Goal: Check status

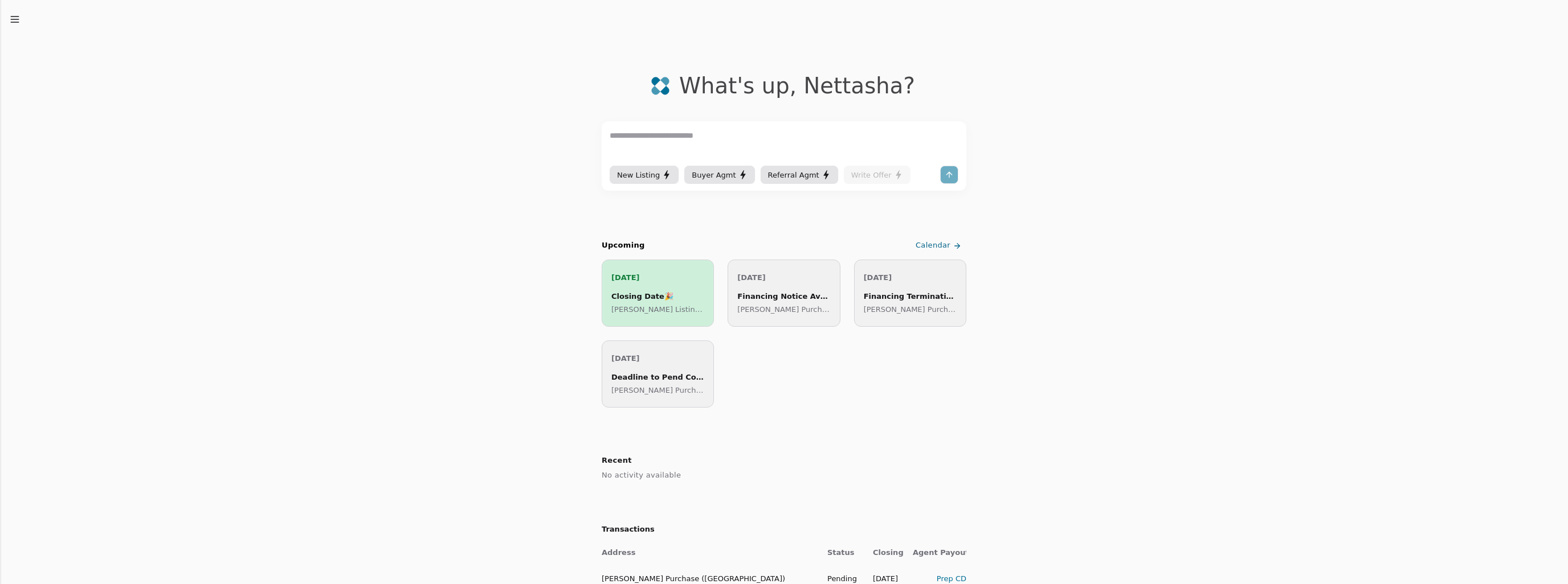
click at [674, 299] on div "Closing Date 🎉" at bounding box center [658, 296] width 93 height 12
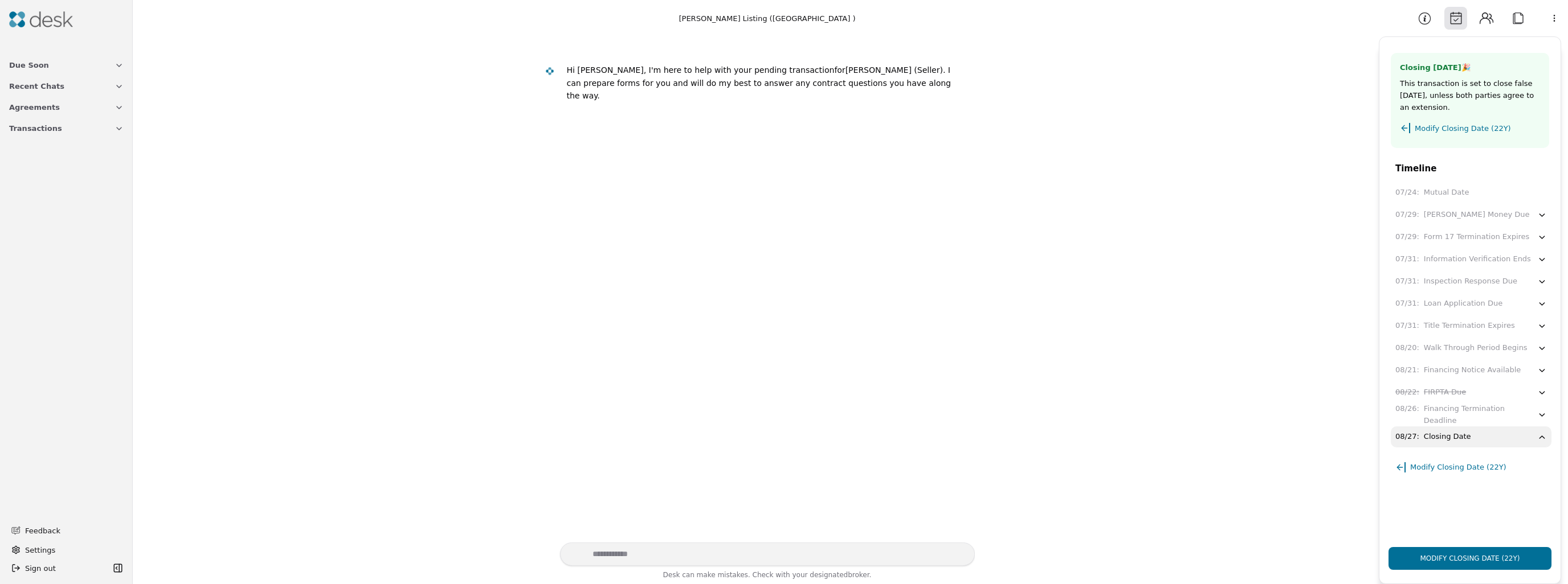
click at [37, 16] on img at bounding box center [41, 19] width 64 height 16
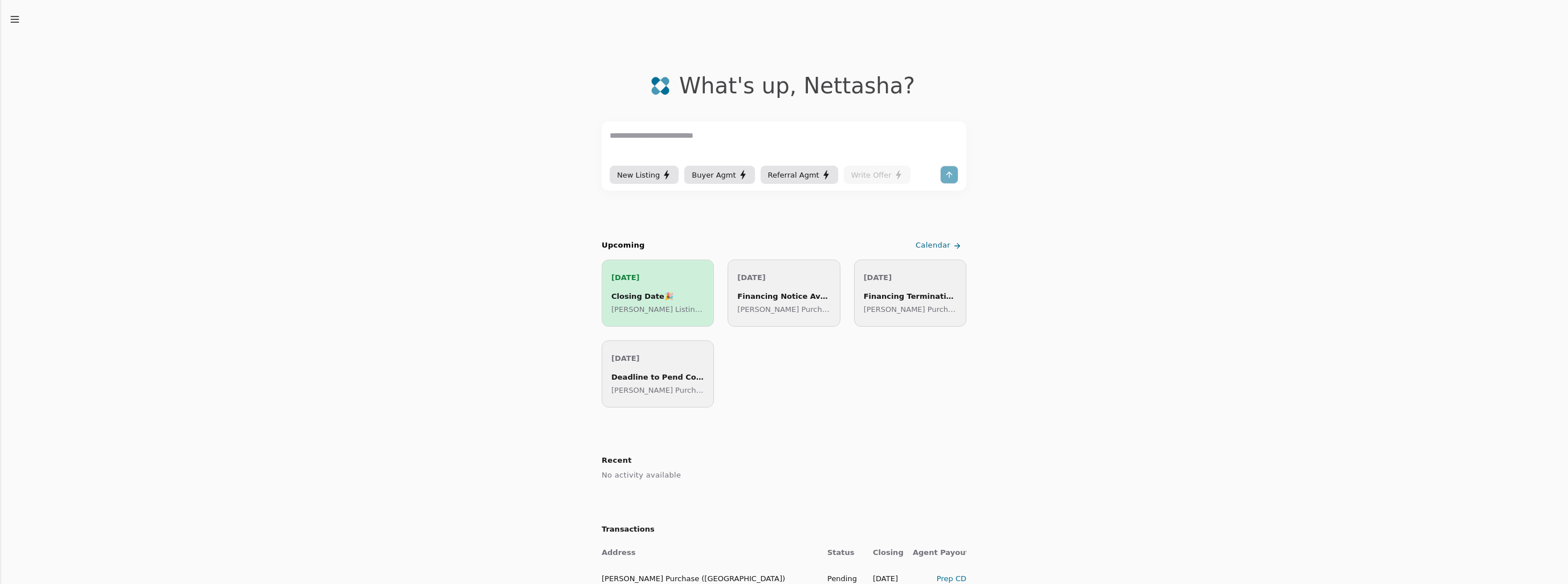
click at [792, 291] on div "Financing Notice Available" at bounding box center [784, 296] width 93 height 12
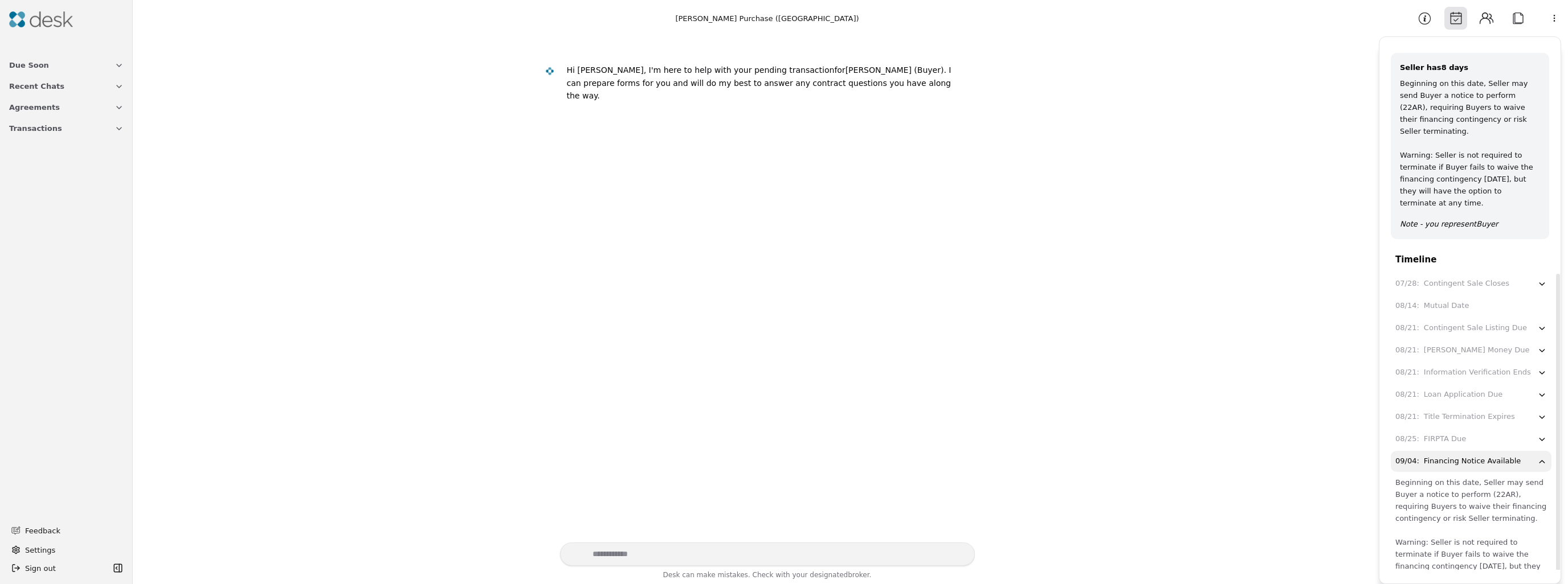
click at [1538, 368] on icon "button" at bounding box center [1542, 373] width 10 height 10
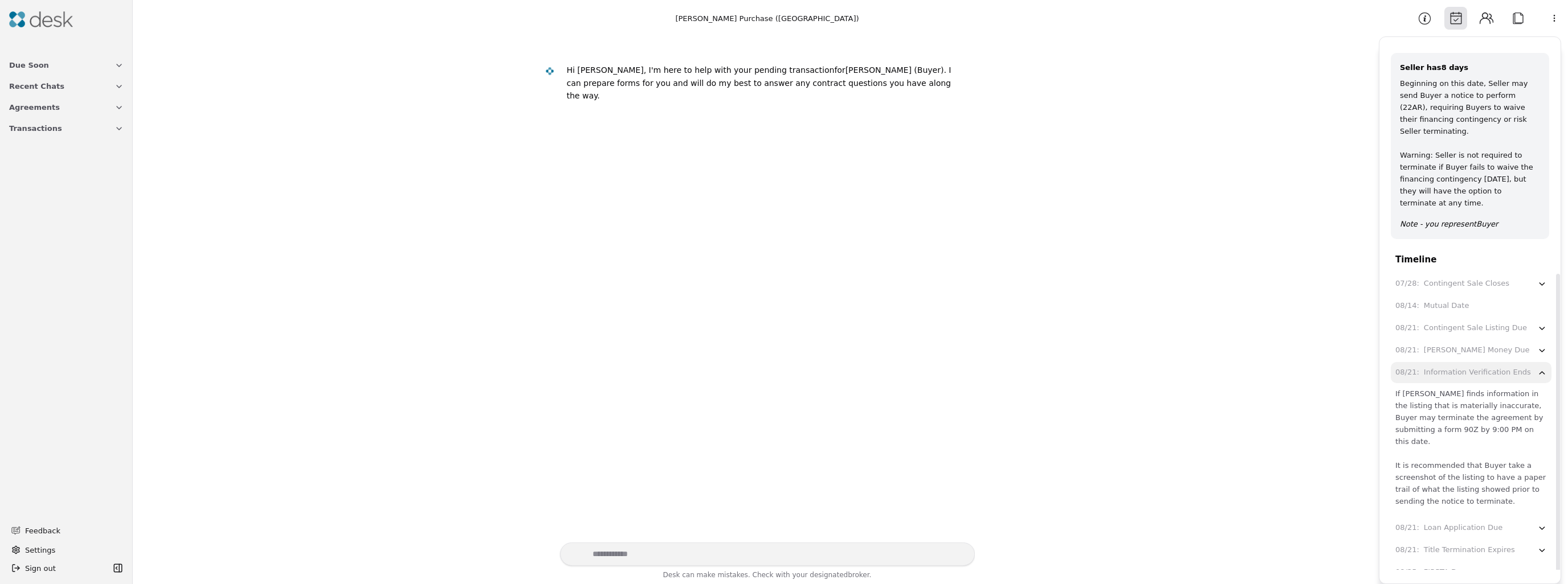
click at [1528, 366] on div "08/21 : Information Verification Ends" at bounding box center [1466, 372] width 142 height 12
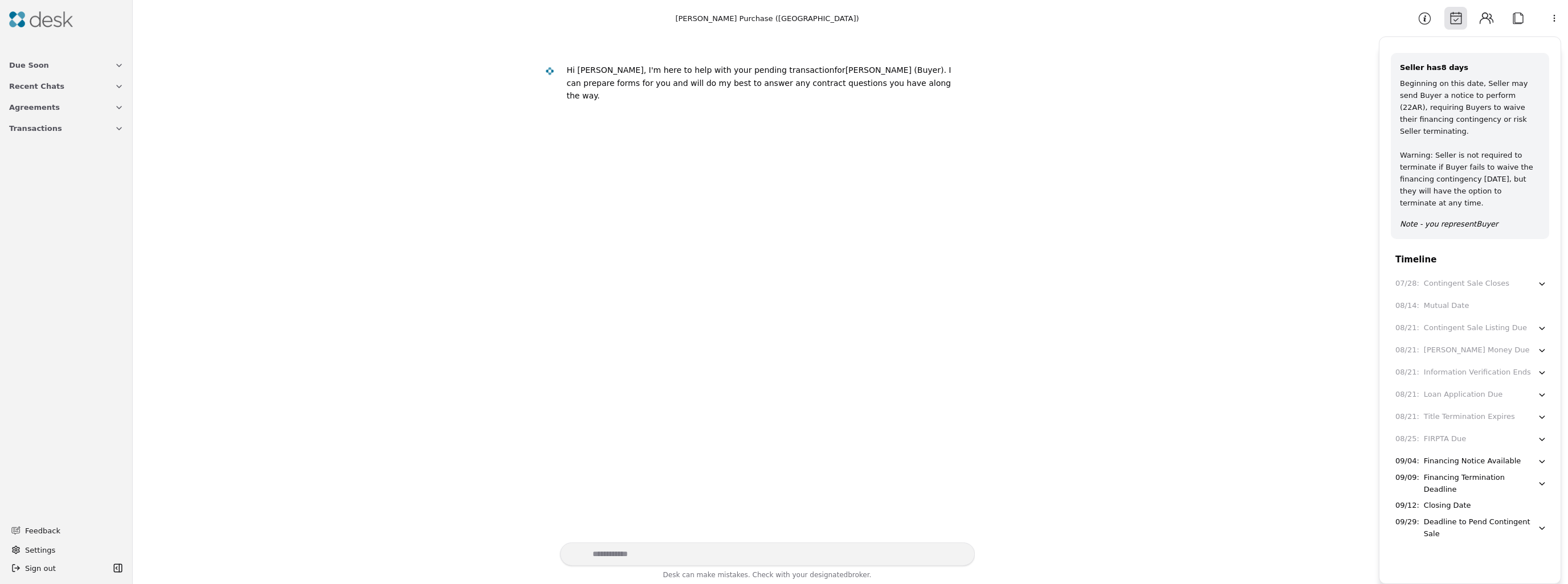
click at [1538, 479] on icon "button" at bounding box center [1542, 484] width 10 height 10
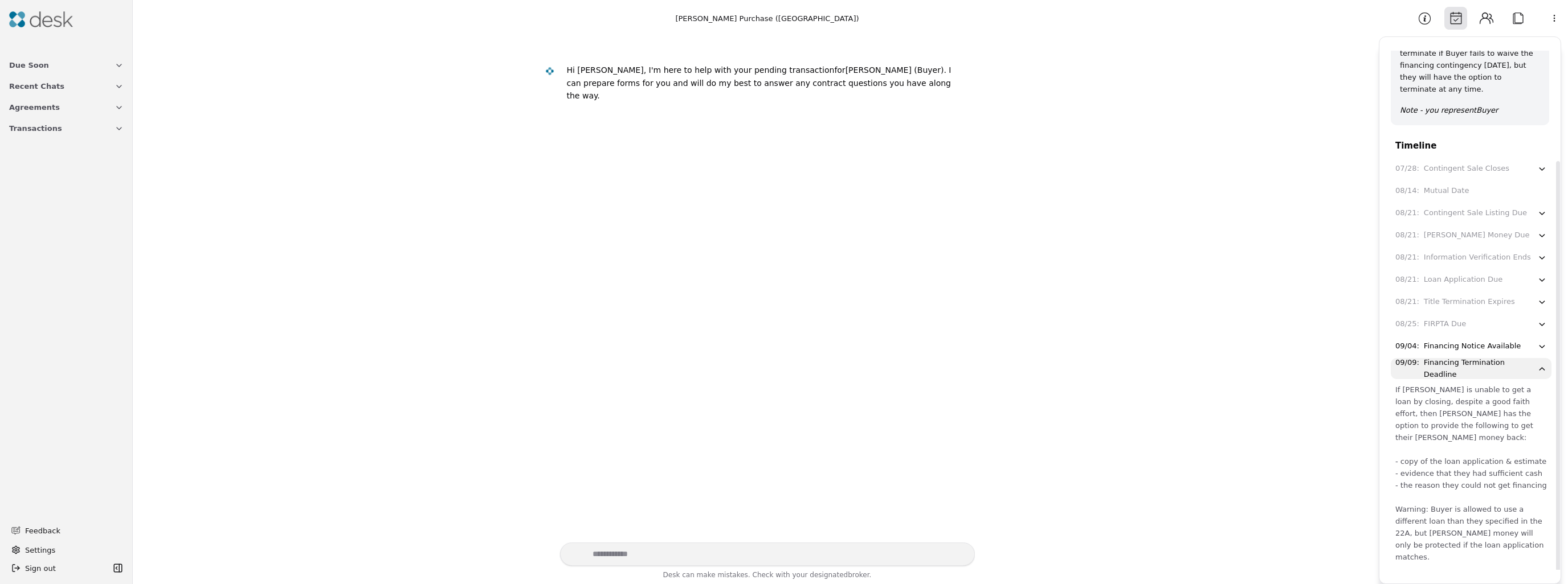
scroll to position [161, 0]
